Goal: Task Accomplishment & Management: Complete application form

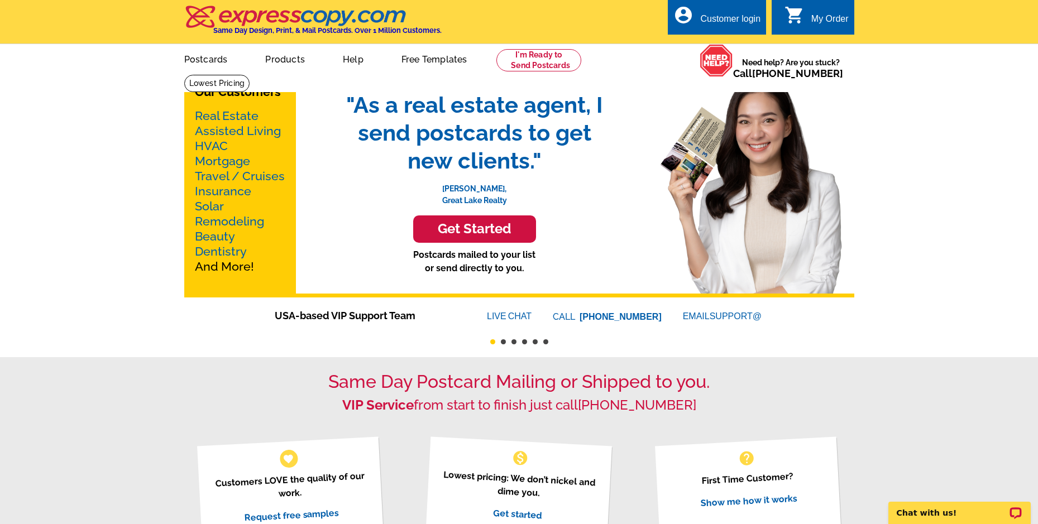
click at [246, 116] on link "Real Estate" at bounding box center [227, 116] width 64 height 14
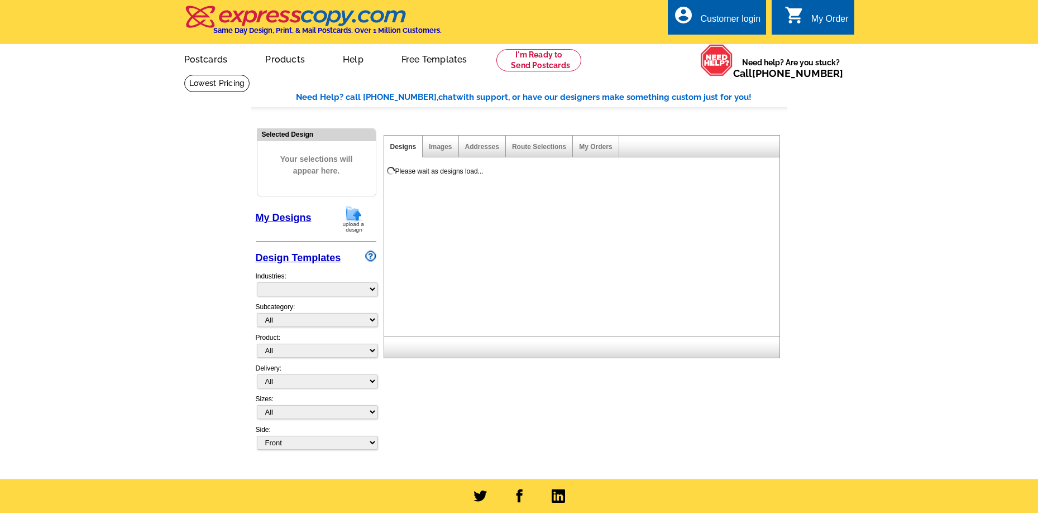
select select "785"
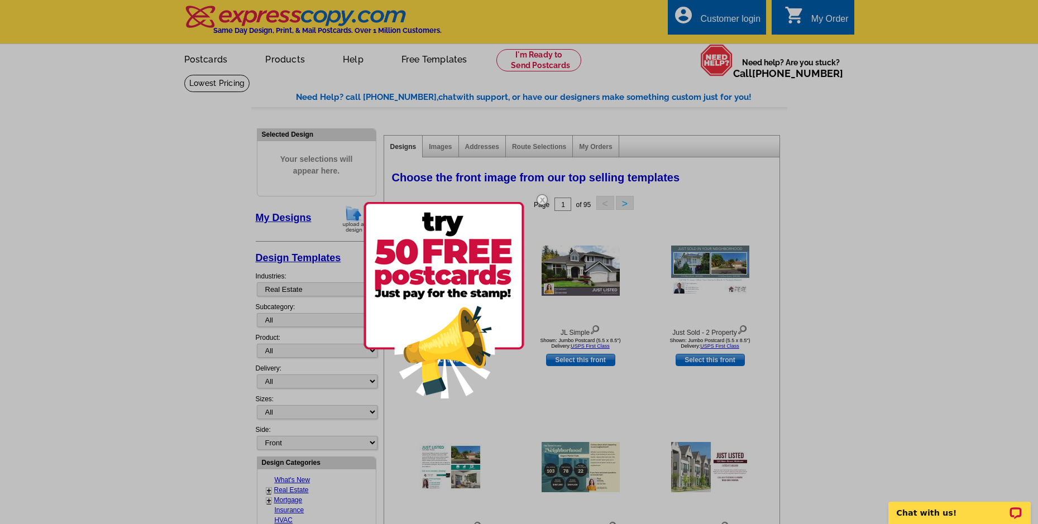
click at [539, 197] on img at bounding box center [542, 200] width 32 height 32
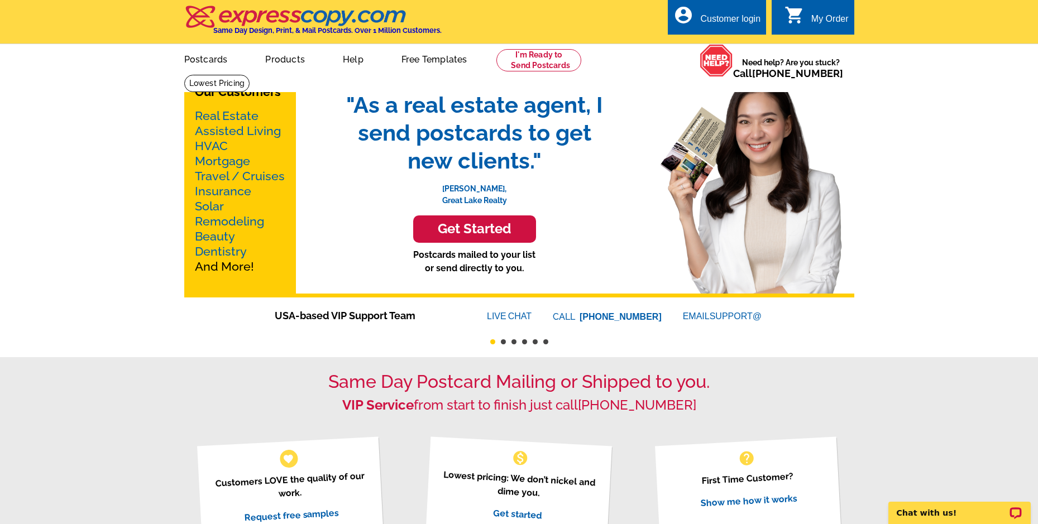
click at [508, 231] on h3 "Get Started" at bounding box center [474, 229] width 95 height 16
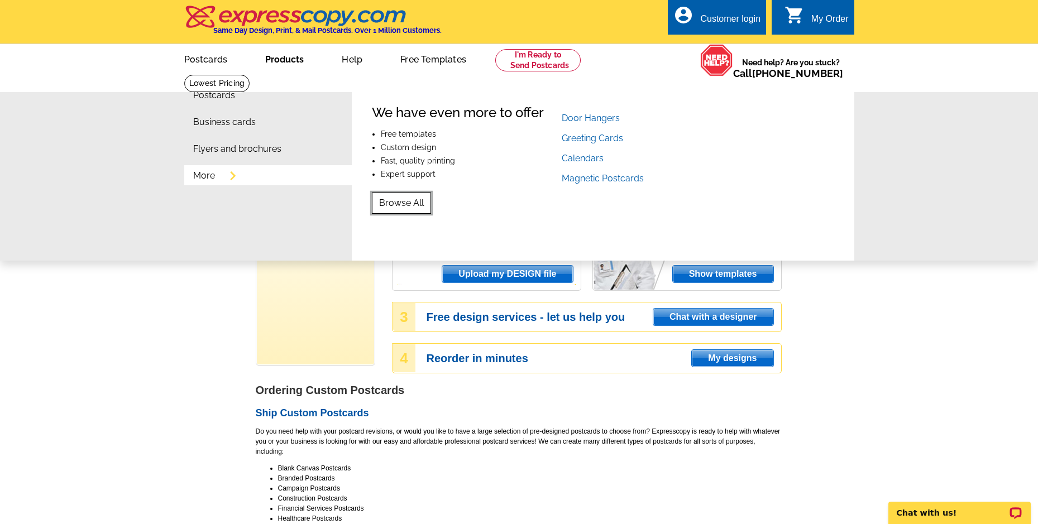
click at [419, 202] on link "Browse All" at bounding box center [401, 203] width 59 height 21
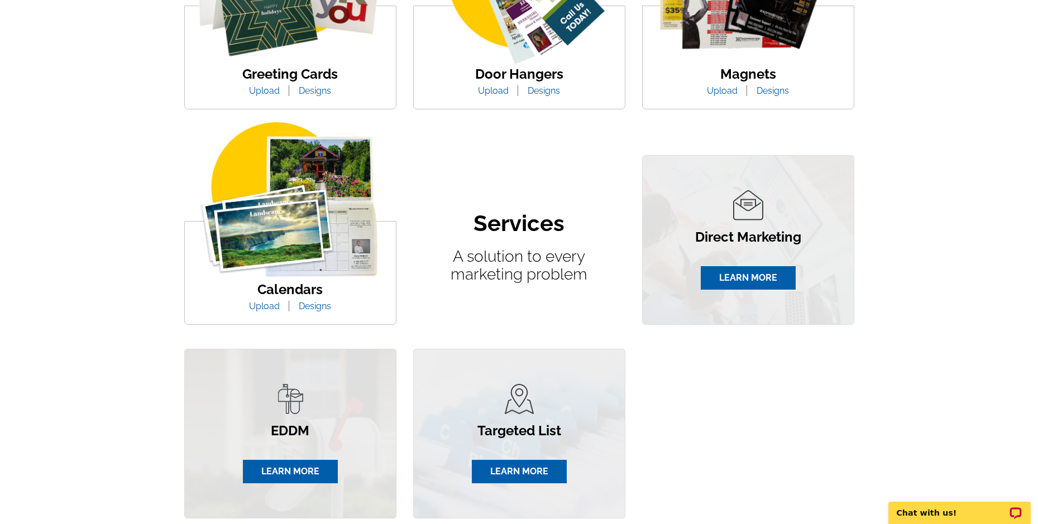
scroll to position [447, 0]
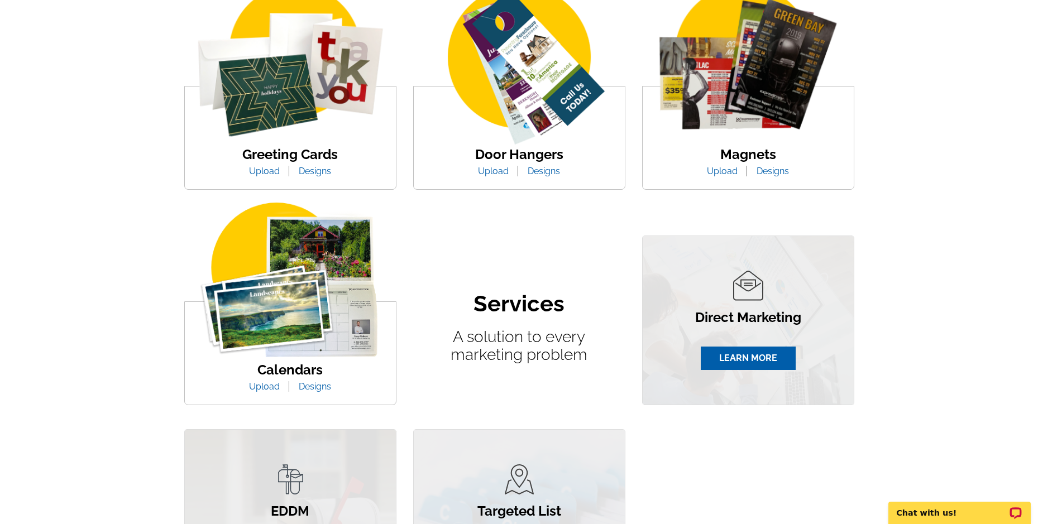
click at [332, 148] on img at bounding box center [290, 66] width 211 height 163
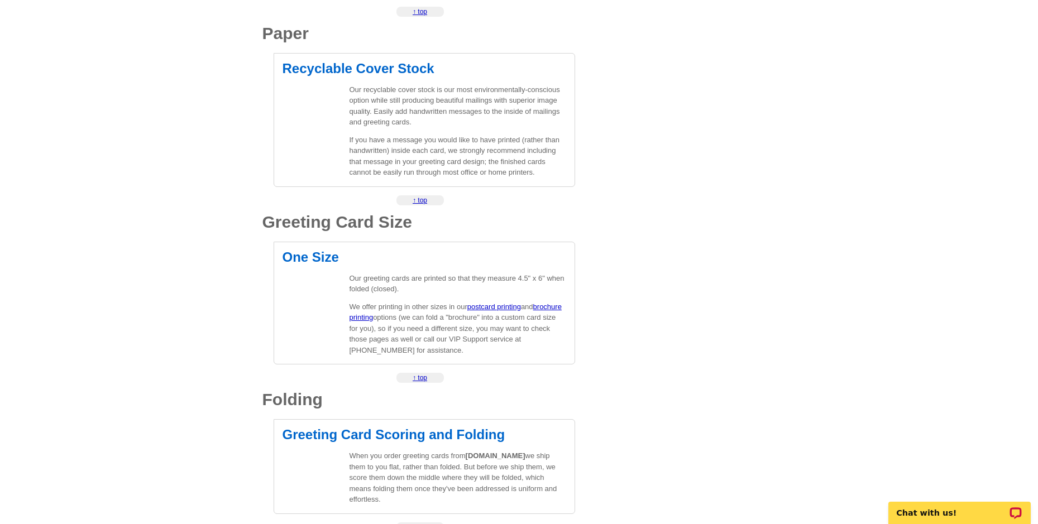
scroll to position [614, 0]
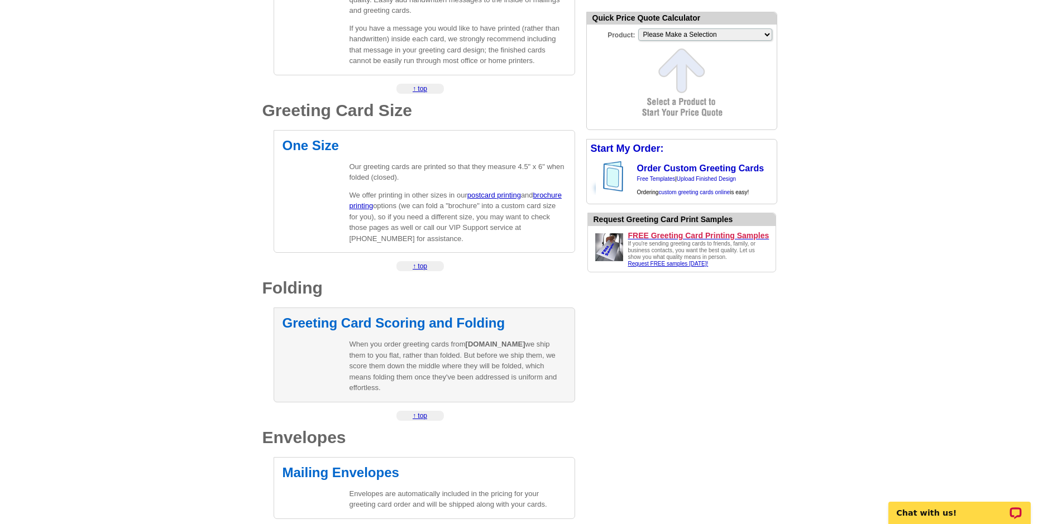
click at [432, 377] on p "When you order greeting cards from expresscopy.com we ship them to you flat, ra…" at bounding box center [458, 366] width 217 height 55
click at [428, 355] on p "When you order greeting cards from expresscopy.com we ship them to you flat, ra…" at bounding box center [458, 366] width 217 height 55
click at [406, 324] on h2 "Greeting Card Scoring and Folding" at bounding box center [425, 323] width 284 height 13
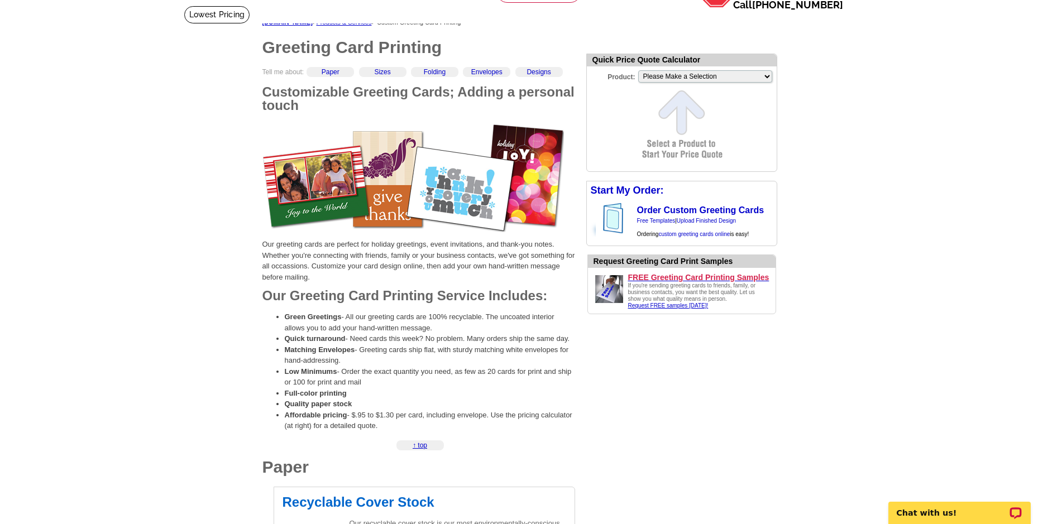
scroll to position [0, 0]
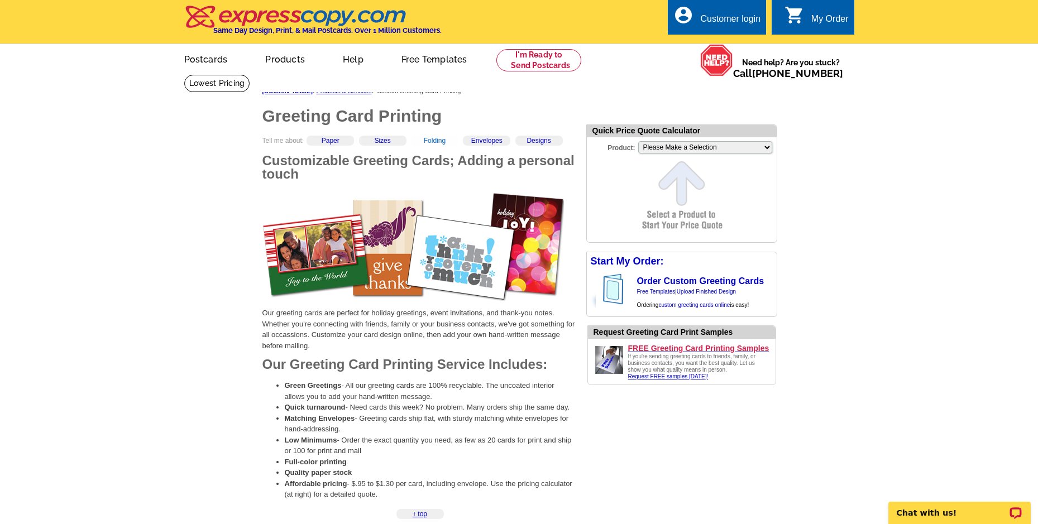
click at [446, 144] on link "Folding" at bounding box center [435, 141] width 22 height 8
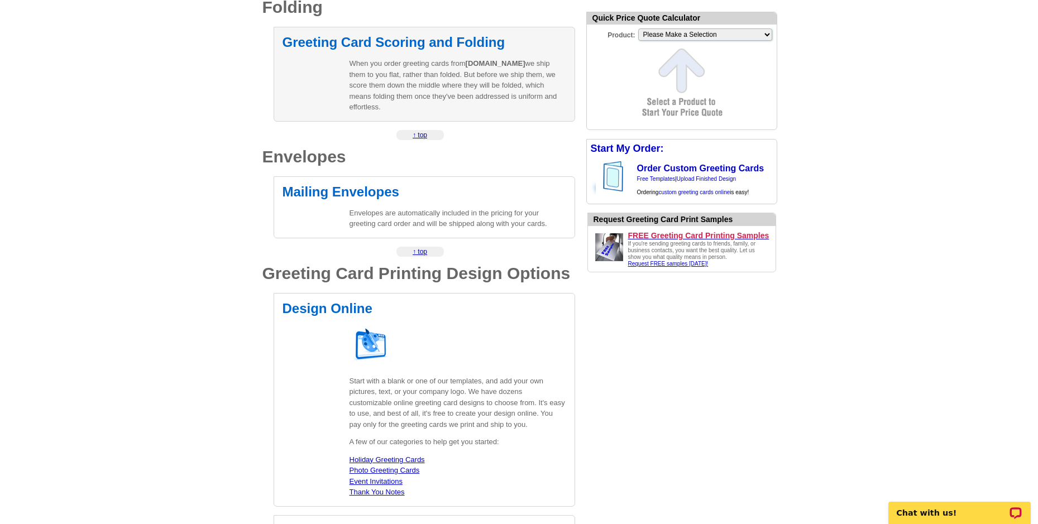
click at [429, 111] on p "When you order greeting cards from expresscopy.com we ship them to you flat, ra…" at bounding box center [458, 85] width 217 height 55
click at [686, 162] on div "Order Custom Greeting Cards Free Templates | Upload Finished Design Ordering cu…" at bounding box center [682, 176] width 190 height 37
click at [613, 173] on img at bounding box center [616, 176] width 40 height 37
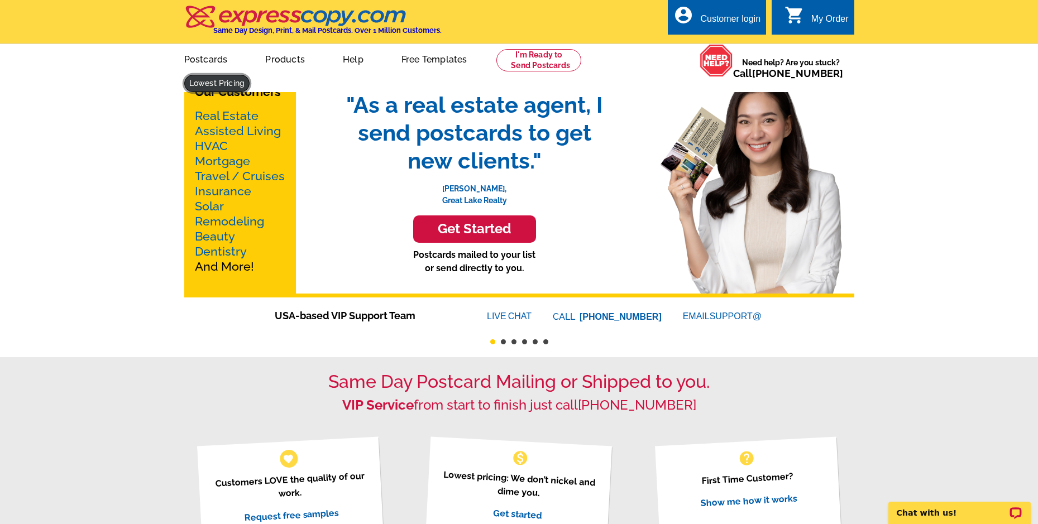
click at [250, 75] on link at bounding box center [217, 83] width 66 height 17
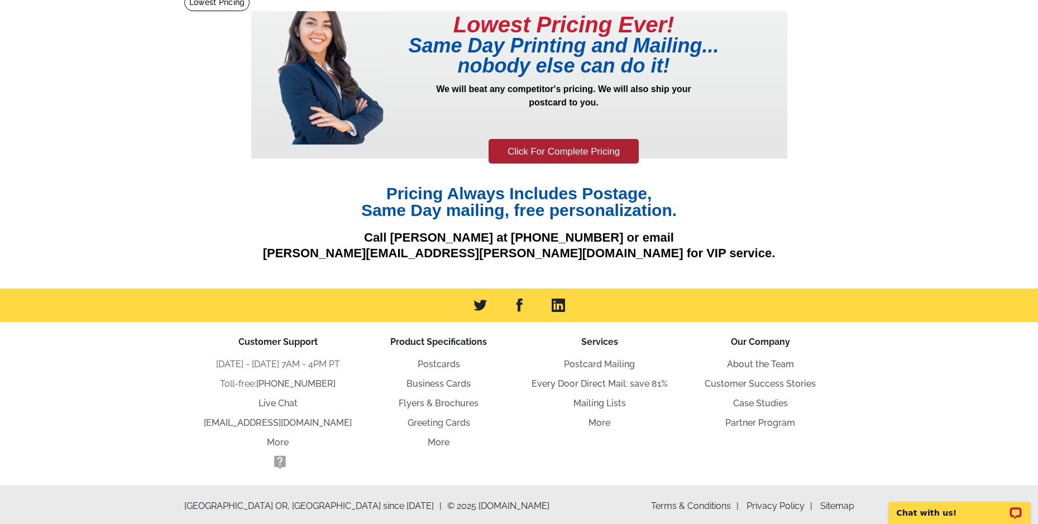
scroll to position [85, 0]
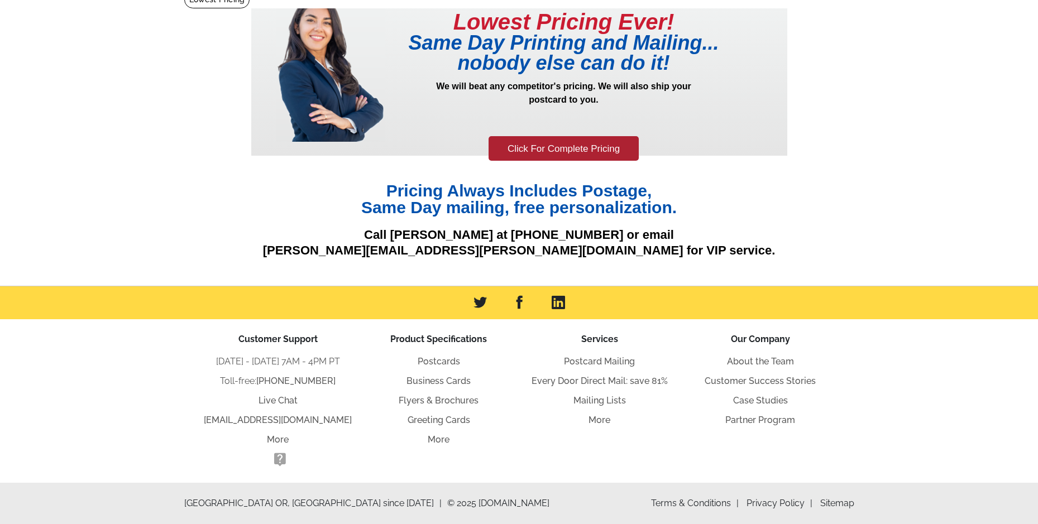
click at [944, 246] on main "Lowest Pricing Ever! Same Day Printing and Mailing... nobody else can do it! We…" at bounding box center [519, 138] width 1038 height 295
click at [439, 361] on link "Postcards" at bounding box center [439, 361] width 42 height 11
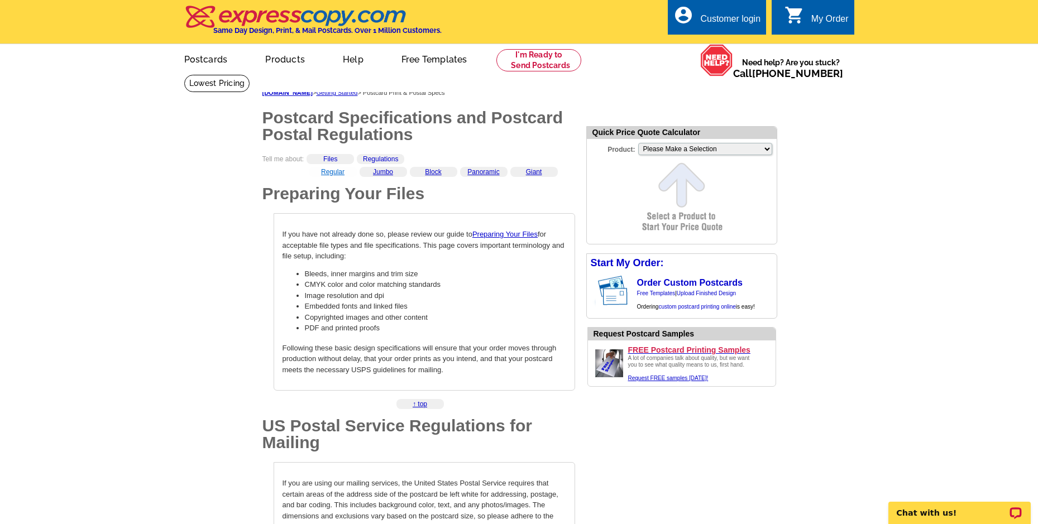
click at [326, 173] on link "Regular" at bounding box center [332, 172] width 23 height 8
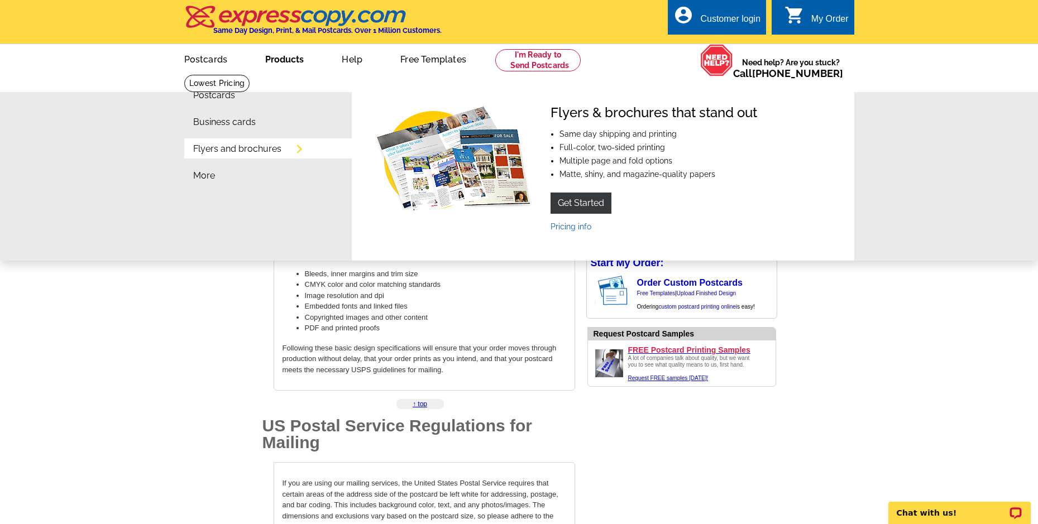
click at [214, 176] on li "More" at bounding box center [272, 178] width 159 height 27
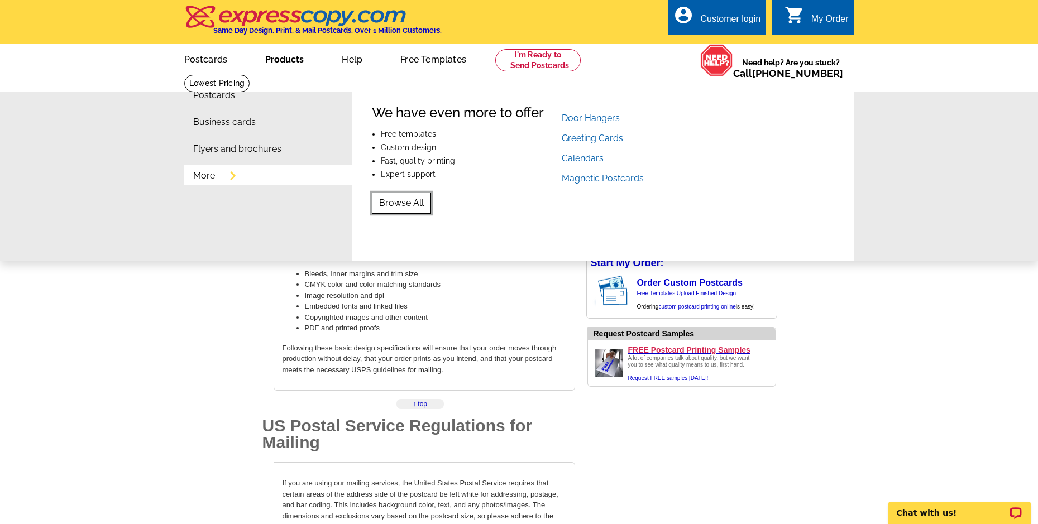
click at [414, 202] on link "Browse All" at bounding box center [401, 203] width 59 height 21
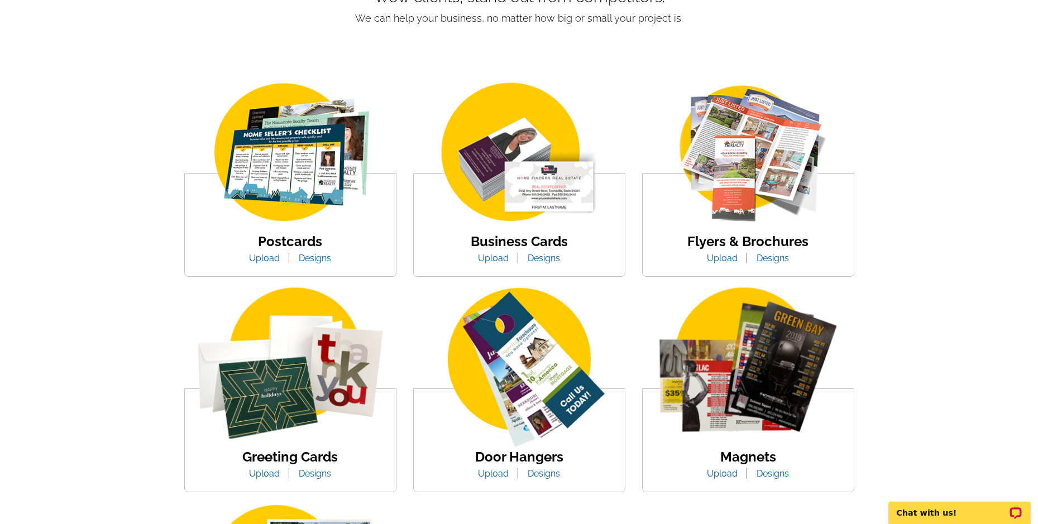
scroll to position [168, 0]
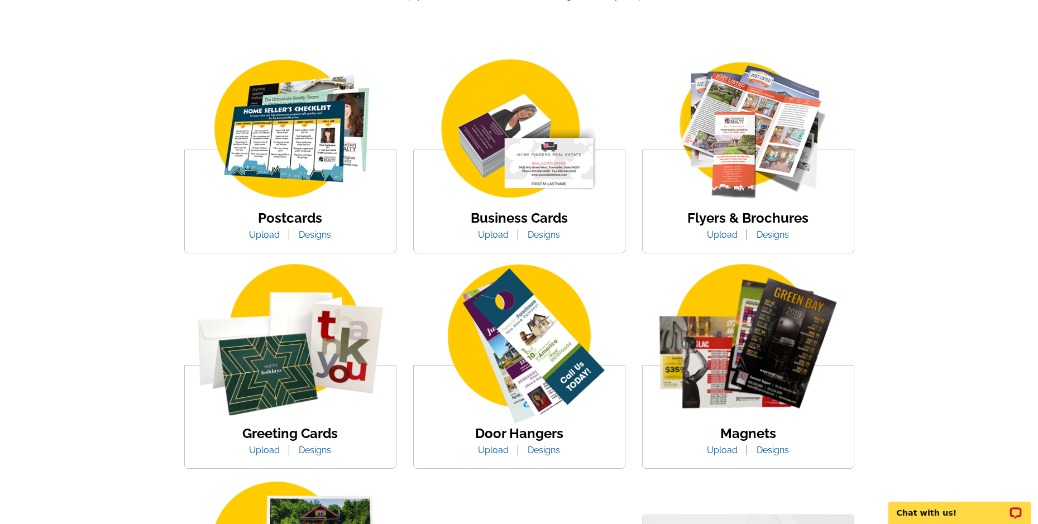
click at [308, 448] on link "Designs" at bounding box center [314, 450] width 49 height 11
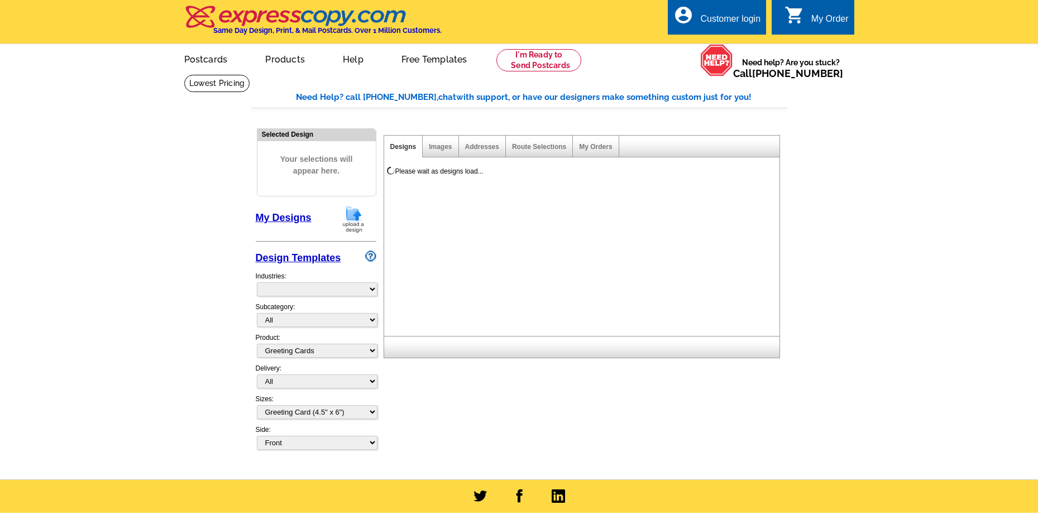
select select "5"
select select "11"
select select "975"
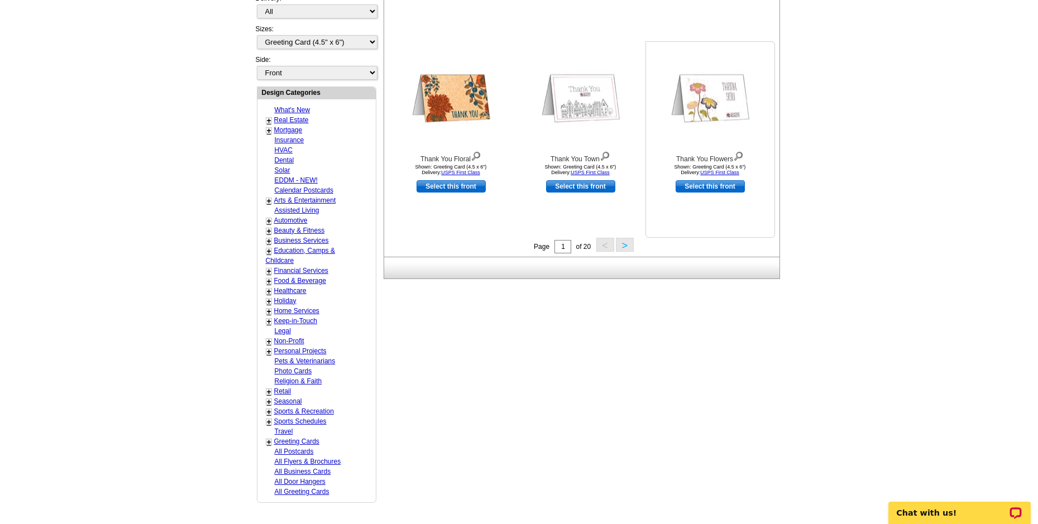
scroll to position [391, 0]
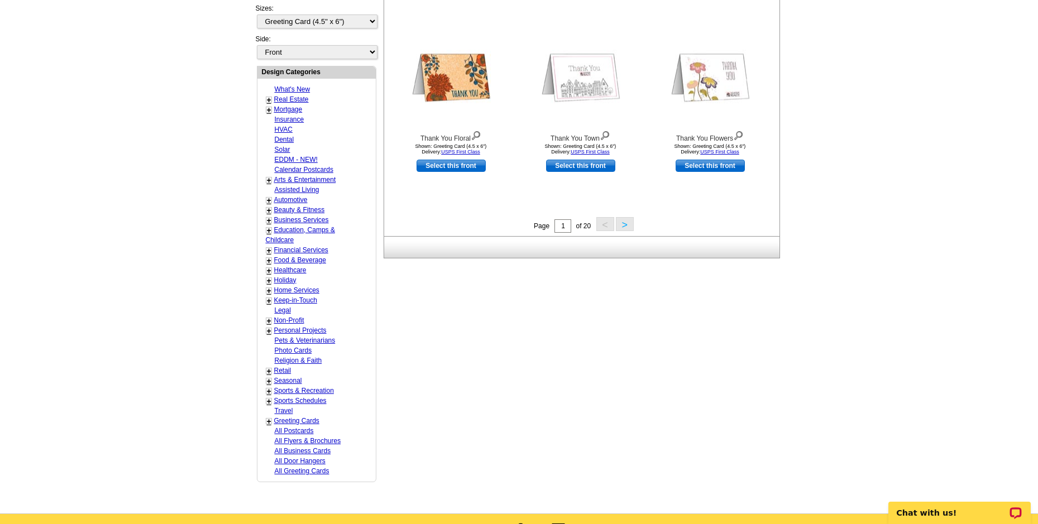
click at [627, 225] on button ">" at bounding box center [625, 224] width 18 height 14
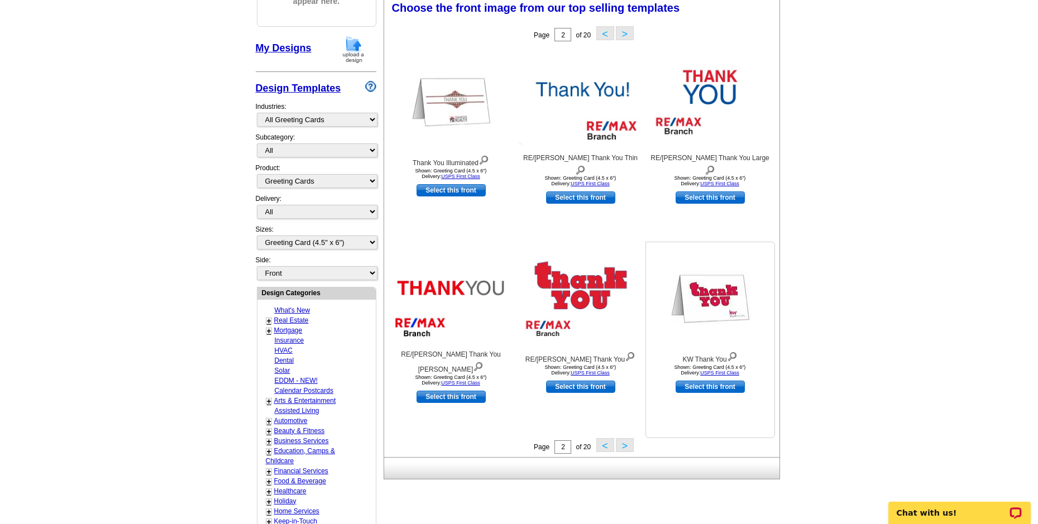
scroll to position [165, 0]
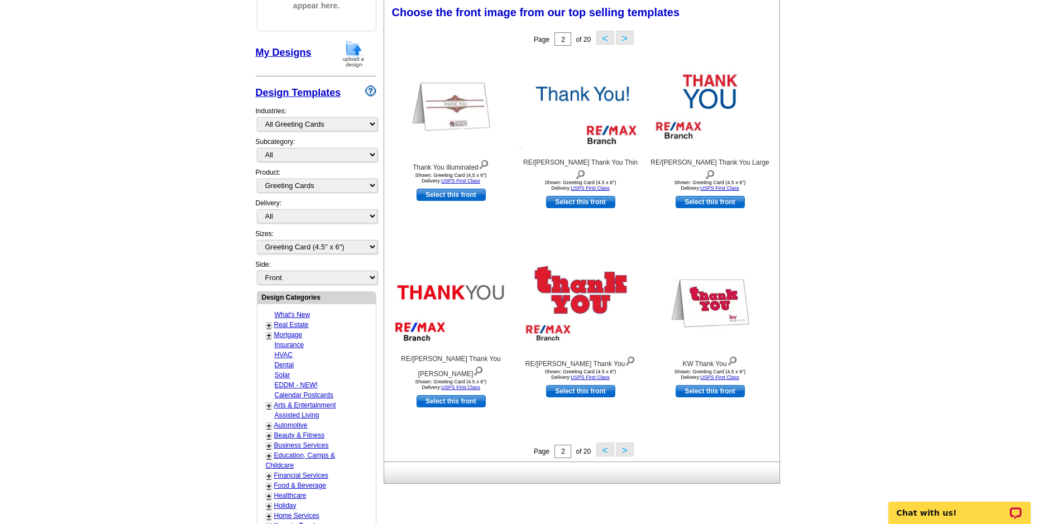
click at [621, 448] on button ">" at bounding box center [625, 450] width 18 height 14
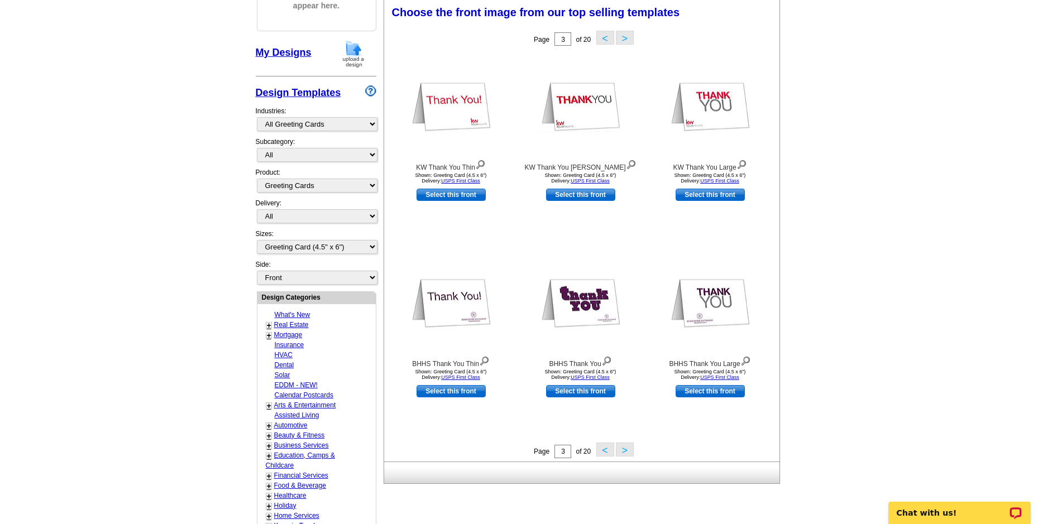
click at [621, 448] on button ">" at bounding box center [625, 450] width 18 height 14
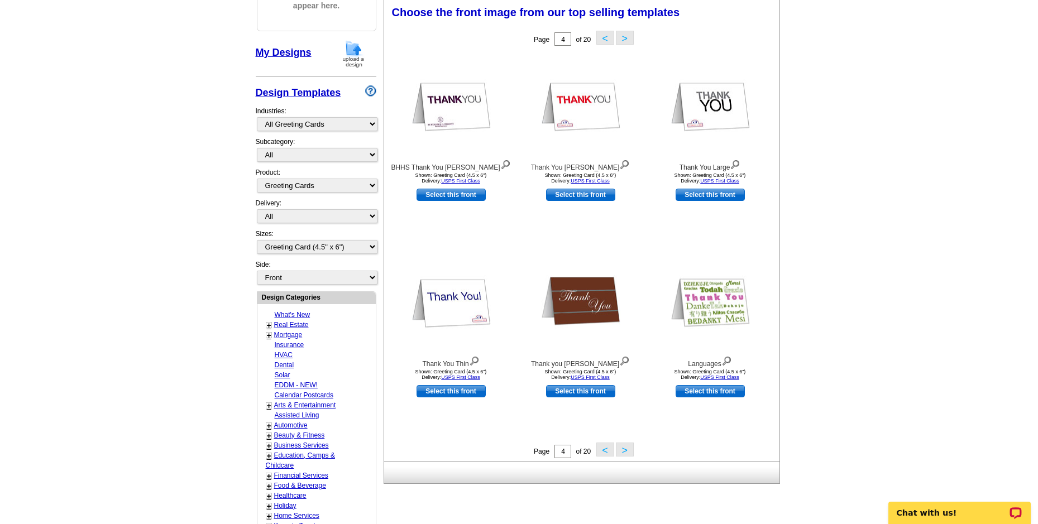
click at [621, 448] on button ">" at bounding box center [625, 450] width 18 height 14
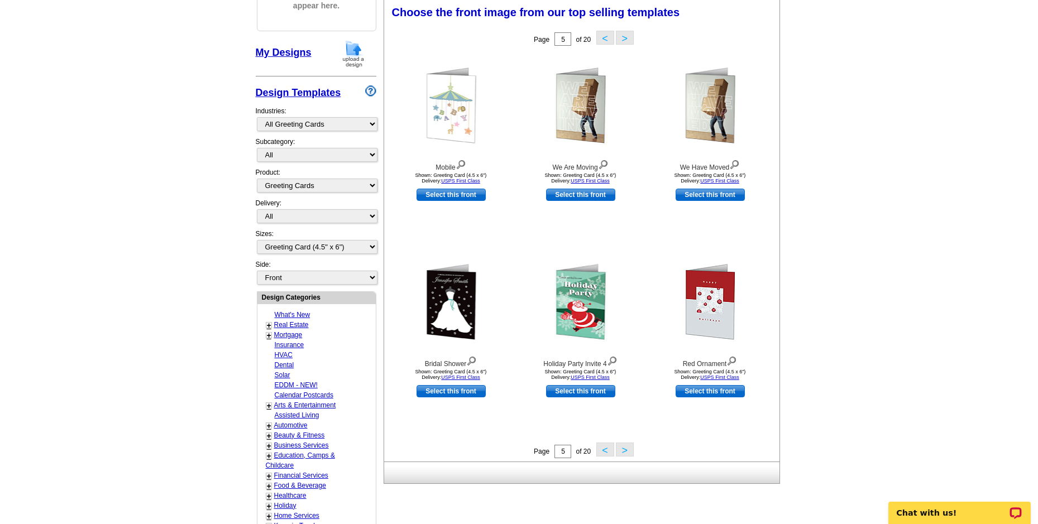
click at [621, 448] on button ">" at bounding box center [625, 450] width 18 height 14
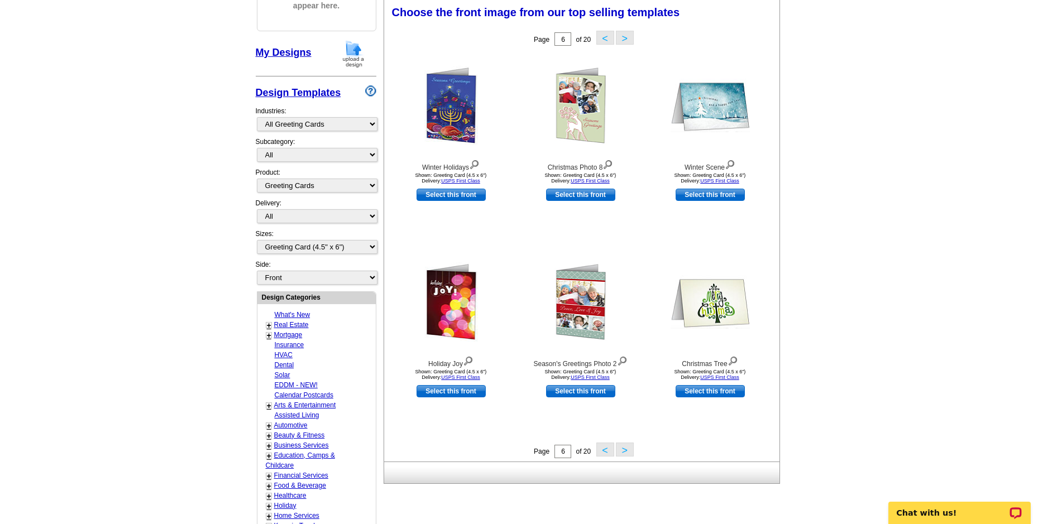
click at [621, 448] on button ">" at bounding box center [625, 450] width 18 height 14
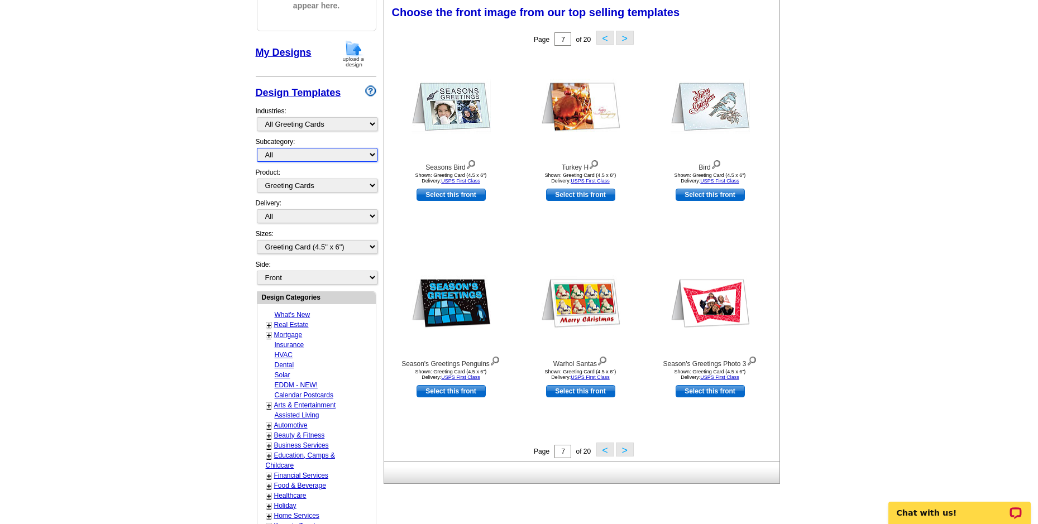
click at [370, 153] on select "All" at bounding box center [317, 155] width 121 height 14
click at [327, 183] on select "All Postcards Letters and flyers Business Cards Door Hangers Greeting Cards" at bounding box center [317, 186] width 121 height 14
click at [372, 123] on select "What's New Real Estate Mortgage Insurance HVAC Dental Solar EDDM - NEW! Calenda…" at bounding box center [317, 124] width 121 height 14
click at [219, 441] on main "Need Help? call 800-260-5887, chat with support, or have our designers make som…" at bounding box center [519, 324] width 1038 height 830
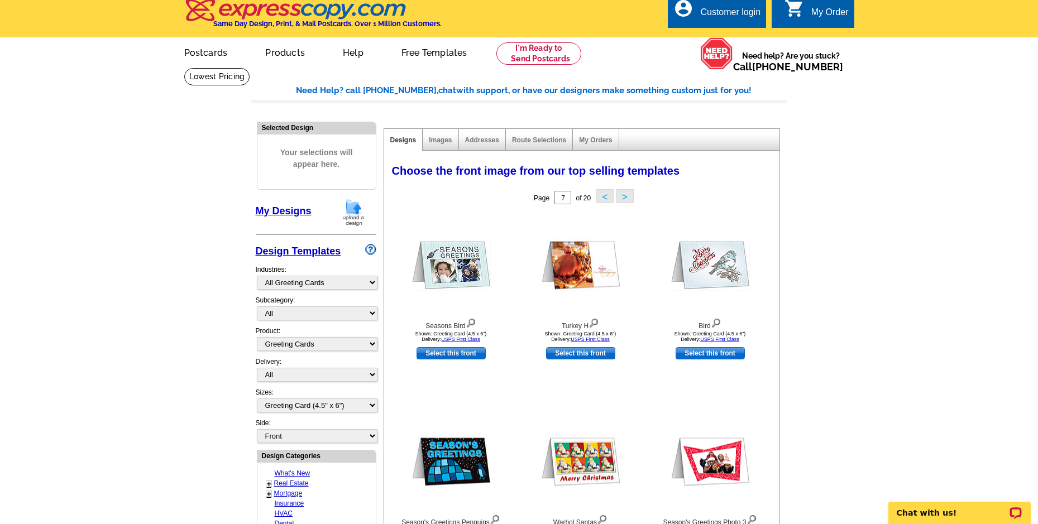
scroll to position [0, 0]
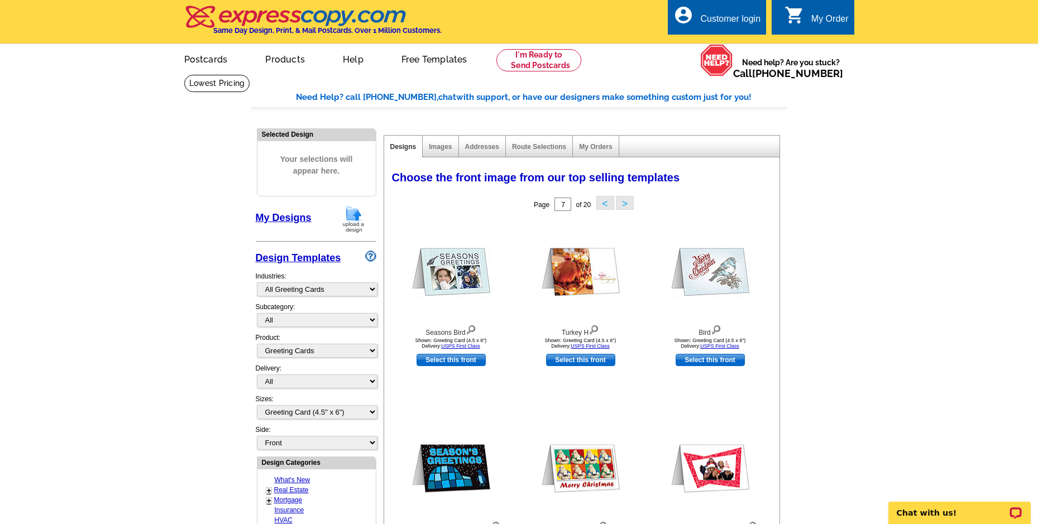
click at [602, 204] on button "<" at bounding box center [605, 203] width 18 height 14
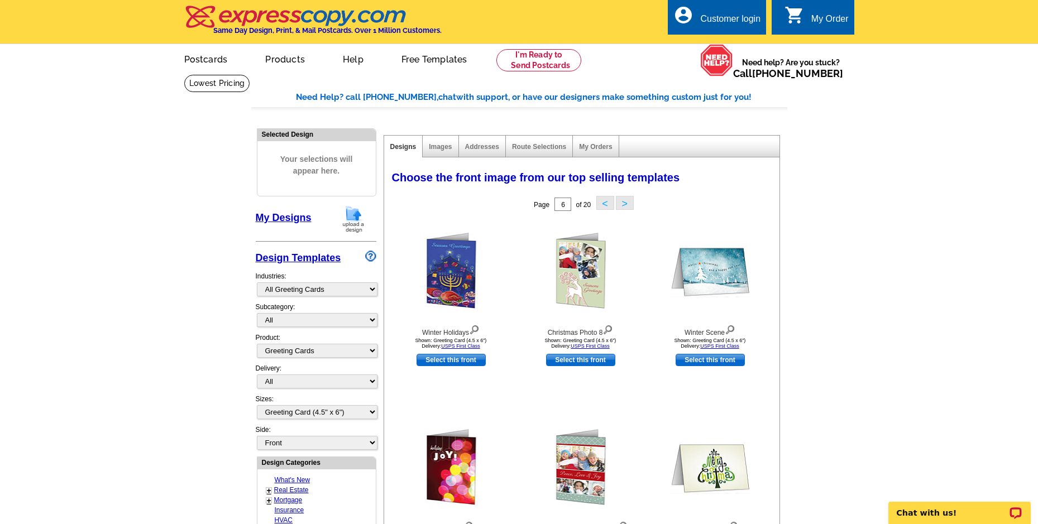
click at [602, 205] on button "<" at bounding box center [605, 203] width 18 height 14
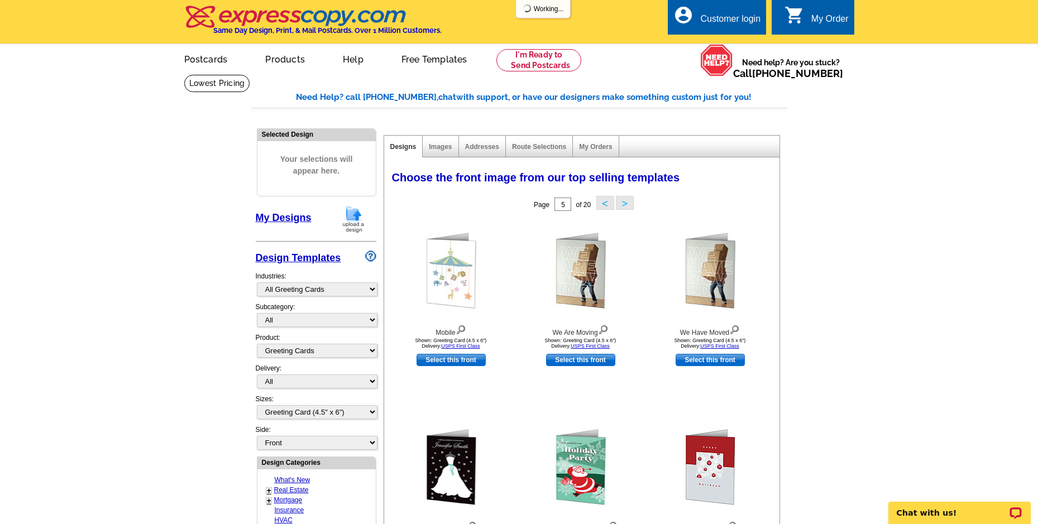
click at [602, 205] on button "<" at bounding box center [605, 203] width 18 height 14
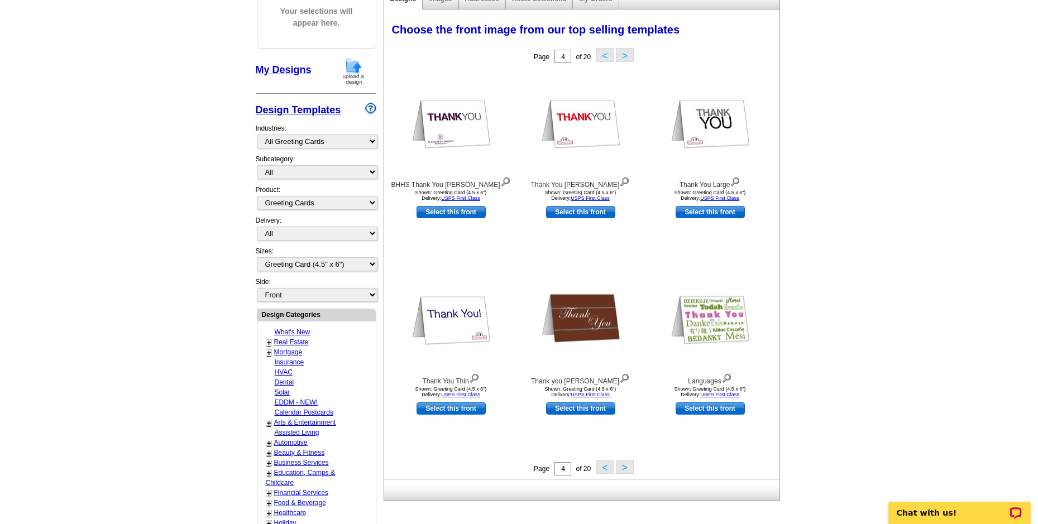
scroll to position [168, 0]
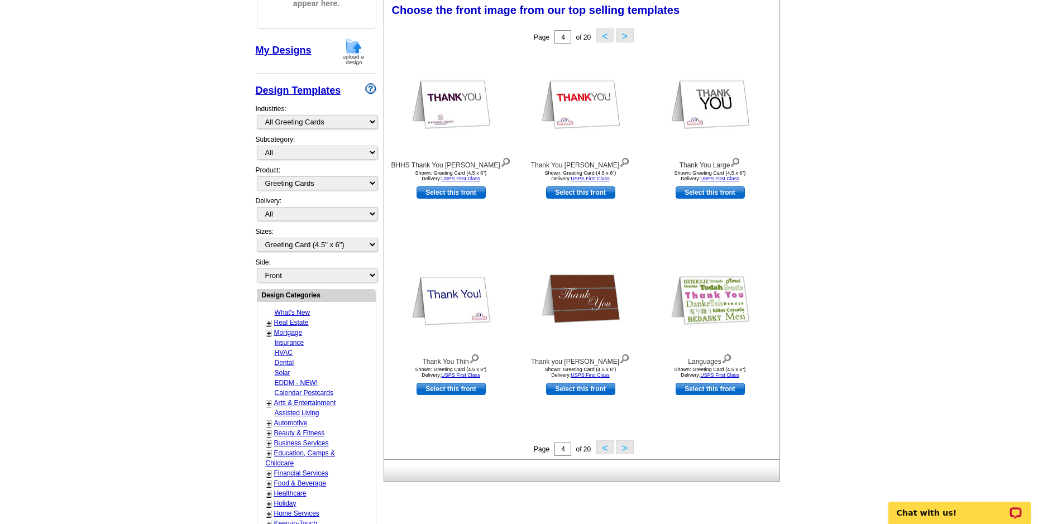
click at [609, 451] on button "<" at bounding box center [605, 448] width 18 height 14
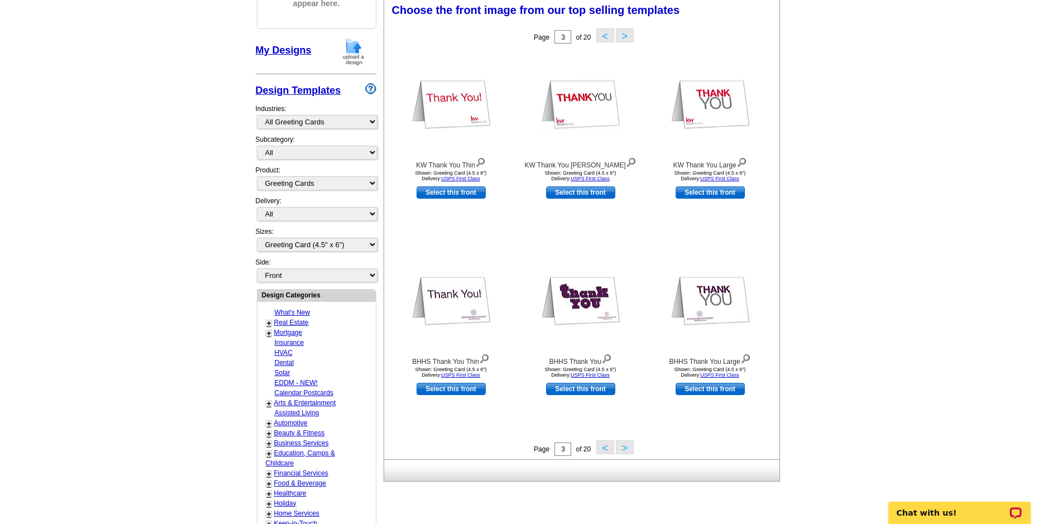
click at [606, 448] on button "<" at bounding box center [605, 448] width 18 height 14
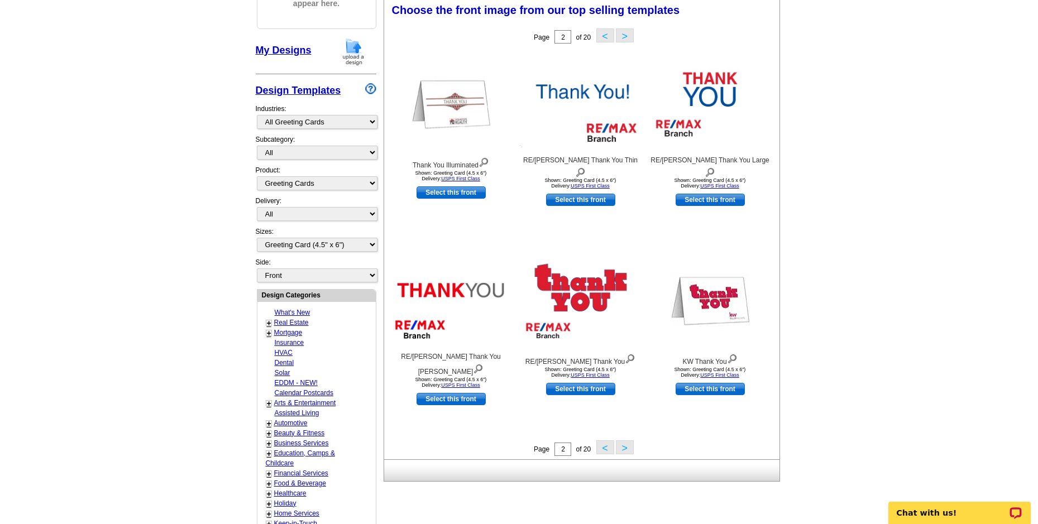
click at [601, 448] on button "<" at bounding box center [605, 448] width 18 height 14
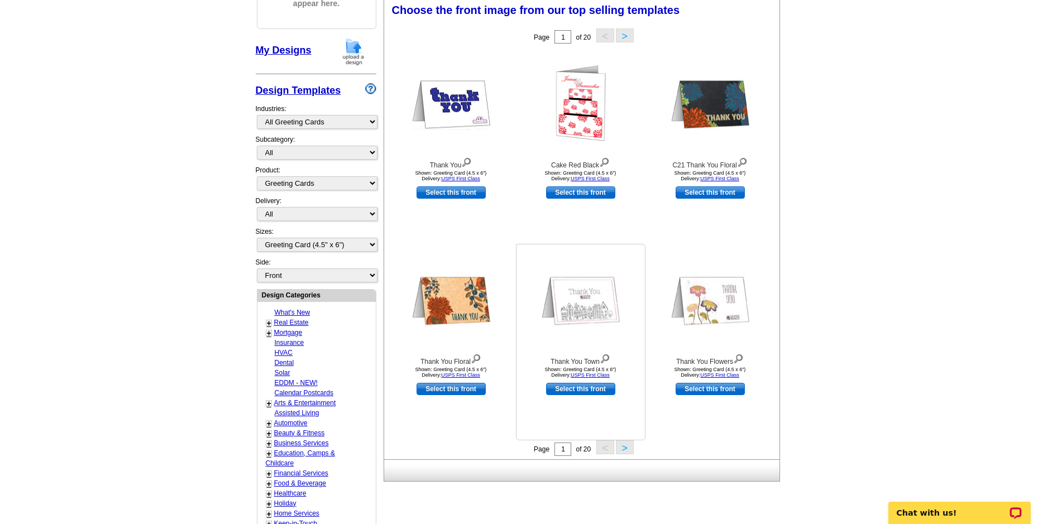
click at [619, 314] on img at bounding box center [580, 300] width 79 height 53
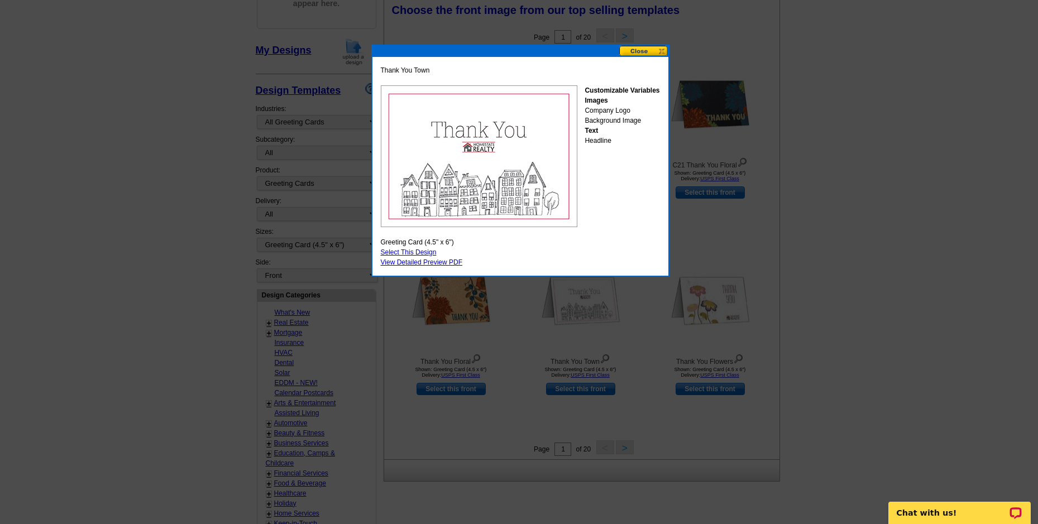
click at [426, 251] on link "Select This Design" at bounding box center [409, 252] width 56 height 8
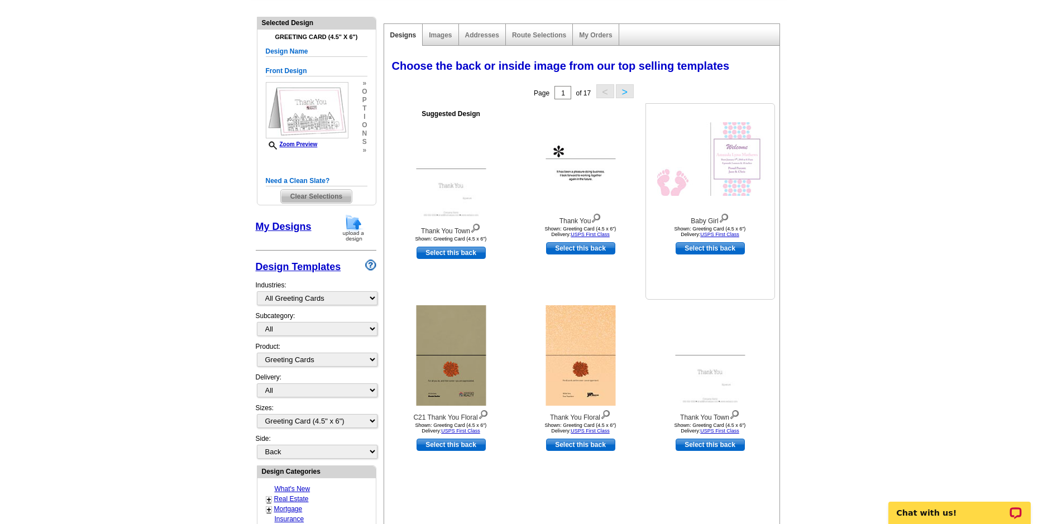
scroll to position [0, 0]
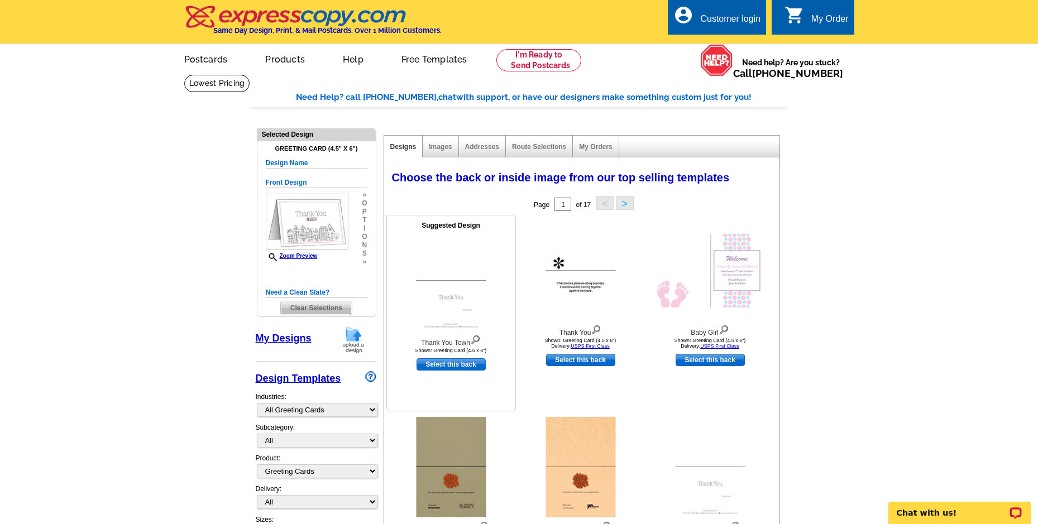
click at [449, 243] on img at bounding box center [451, 281] width 70 height 101
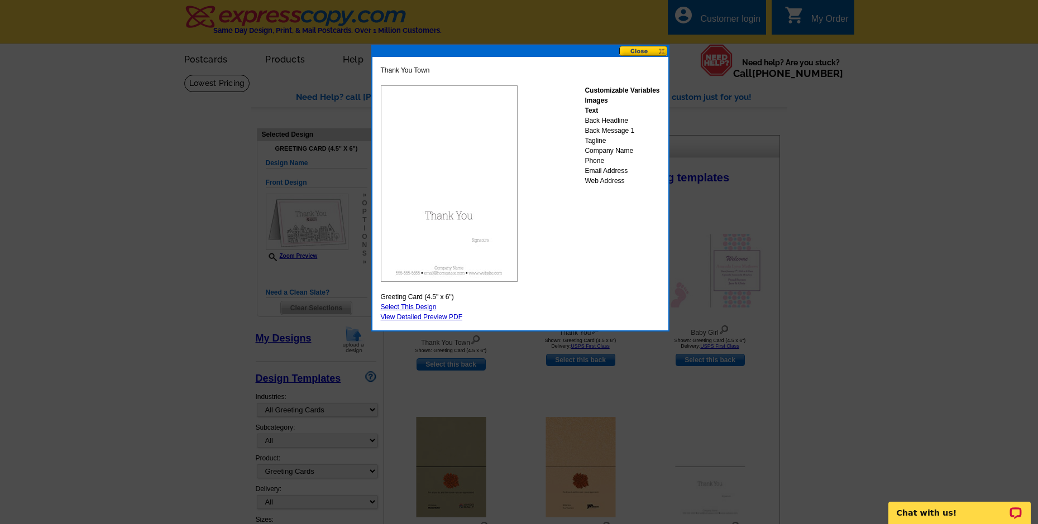
click at [420, 307] on link "Select This Design" at bounding box center [409, 307] width 56 height 8
select select "front"
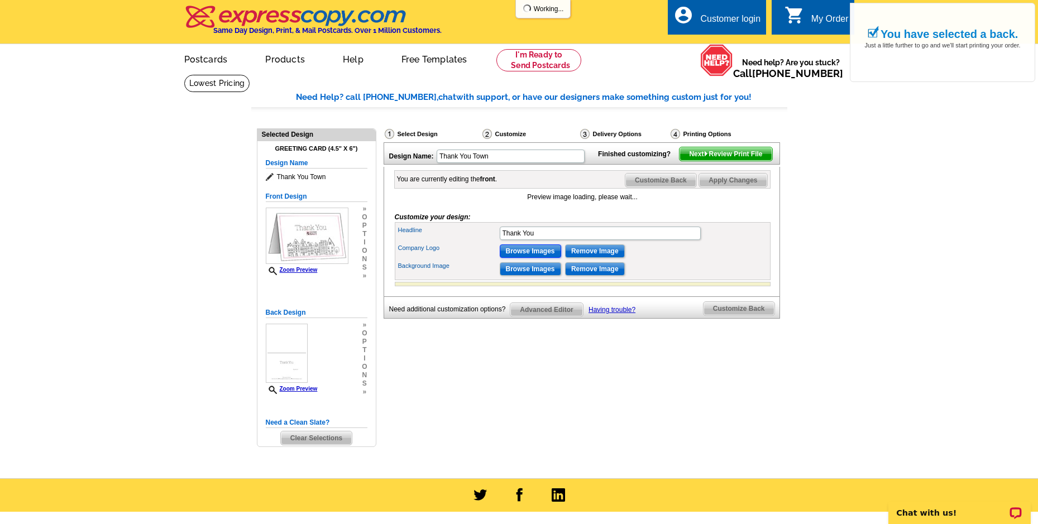
click at [526, 258] on input "Browse Images" at bounding box center [530, 251] width 61 height 13
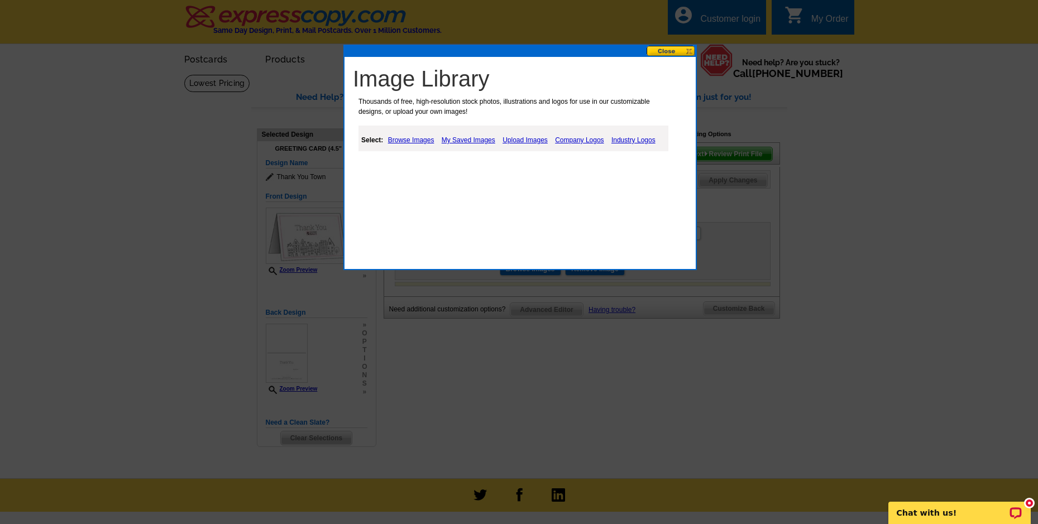
click at [463, 141] on link "My Saved Images" at bounding box center [468, 139] width 59 height 13
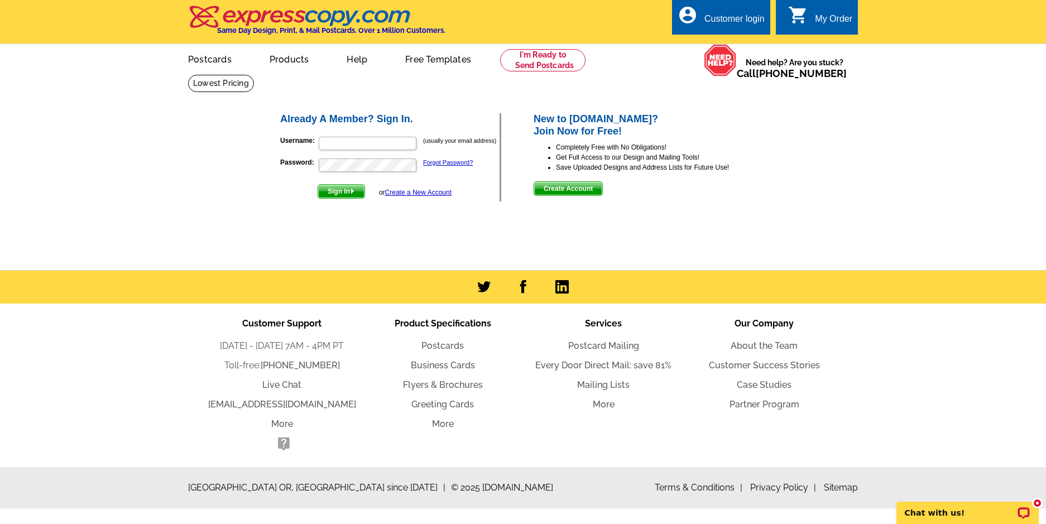
click at [562, 191] on span "Create Account" at bounding box center [568, 188] width 68 height 13
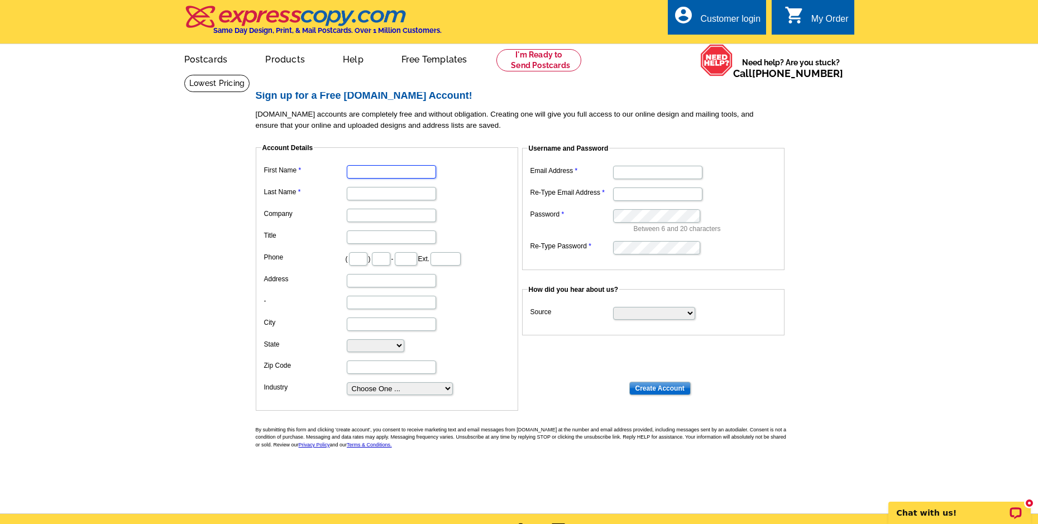
click at [406, 173] on input "First Name" at bounding box center [391, 171] width 89 height 13
type input "[PERSON_NAME]"
type input "[PERSON_NAME][EMAIL_ADDRESS][PERSON_NAME][DOMAIN_NAME]"
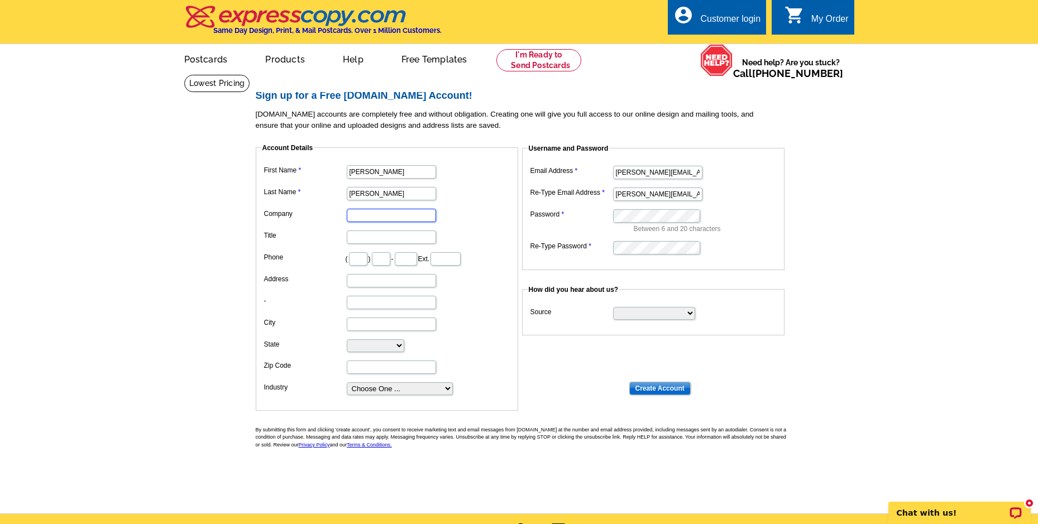
click at [386, 214] on input "Company" at bounding box center [391, 215] width 89 height 13
type input "[PERSON_NAME] Realty"
type input "704"
type input "844"
type input "2855"
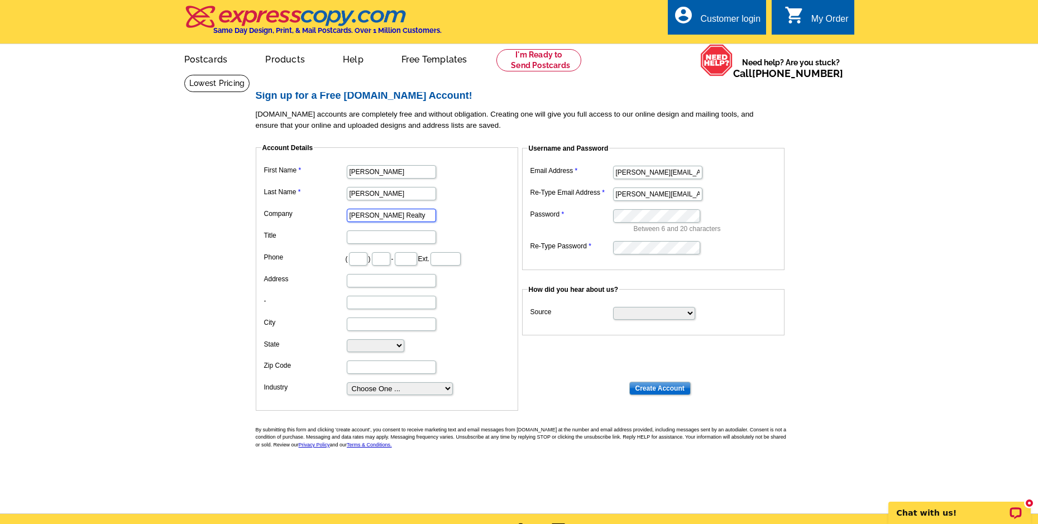
type input "1312"
type input "[PERSON_NAME] [GEOGRAPHIC_DATA][PERSON_NAME]"
type input "[PERSON_NAME]"
select select "NC"
type input "28105"
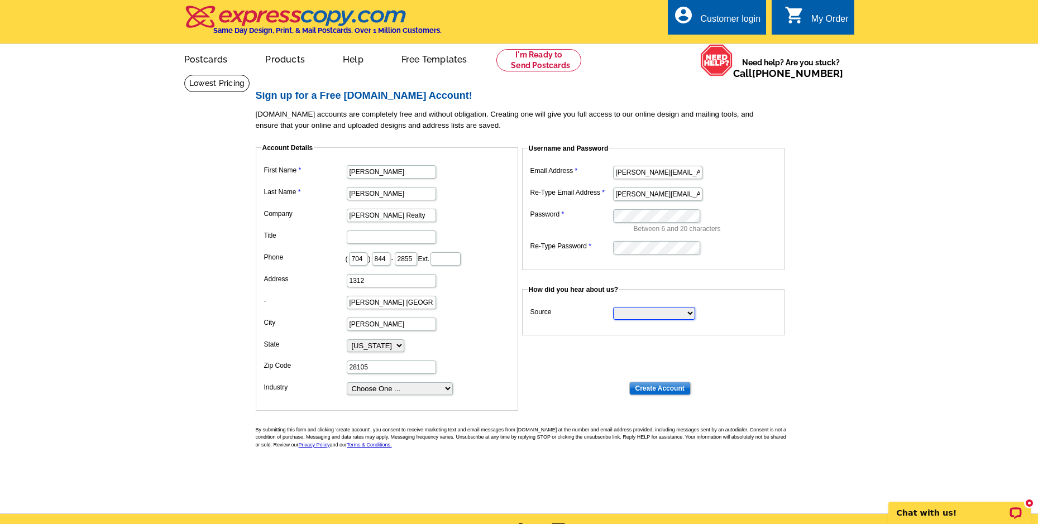
click at [688, 314] on select "Search Engine Television Ad Direct Mail Postcard Email Referred by a friend Oth…" at bounding box center [654, 313] width 82 height 13
select select "referral"
click at [613, 308] on select "Search Engine Television Ad Direct Mail Postcard Email Referred by a friend Oth…" at bounding box center [654, 313] width 82 height 13
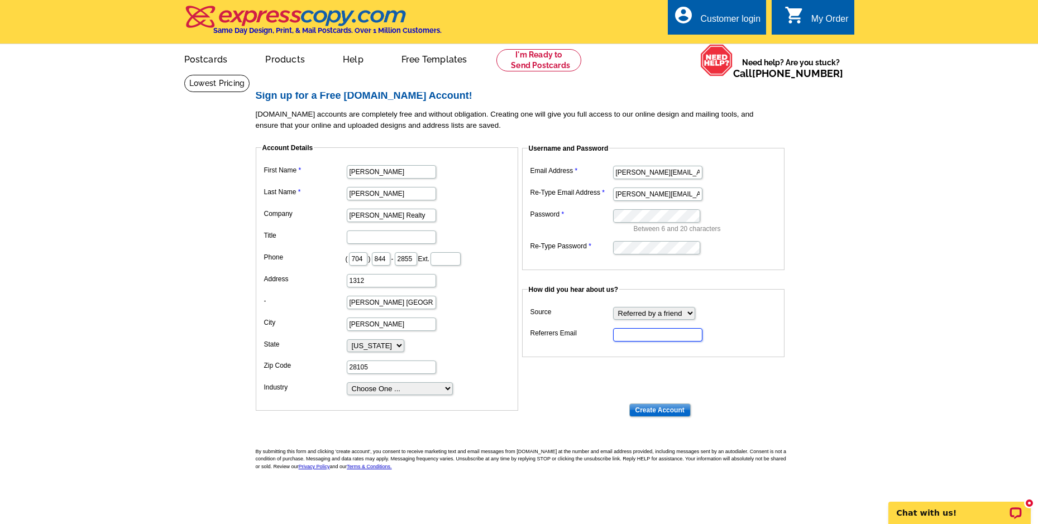
click at [649, 338] on input "Referrers Email" at bounding box center [657, 334] width 89 height 13
type input "[PERSON_NAME]"
click at [656, 416] on input "Create Account" at bounding box center [659, 410] width 61 height 13
